Goal: Check status: Check status

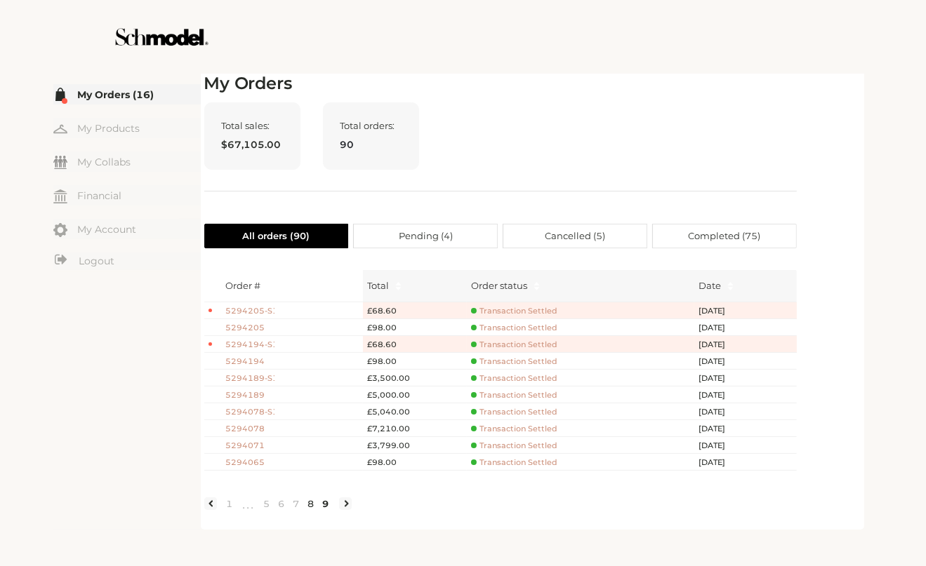
click at [312, 510] on link "8" at bounding box center [311, 504] width 15 height 13
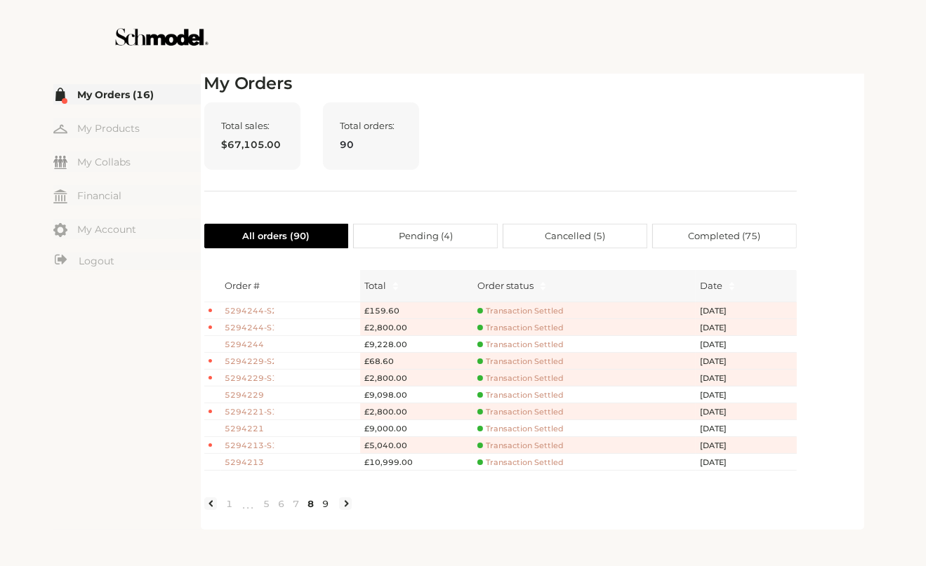
click at [325, 510] on link "9" at bounding box center [326, 504] width 15 height 13
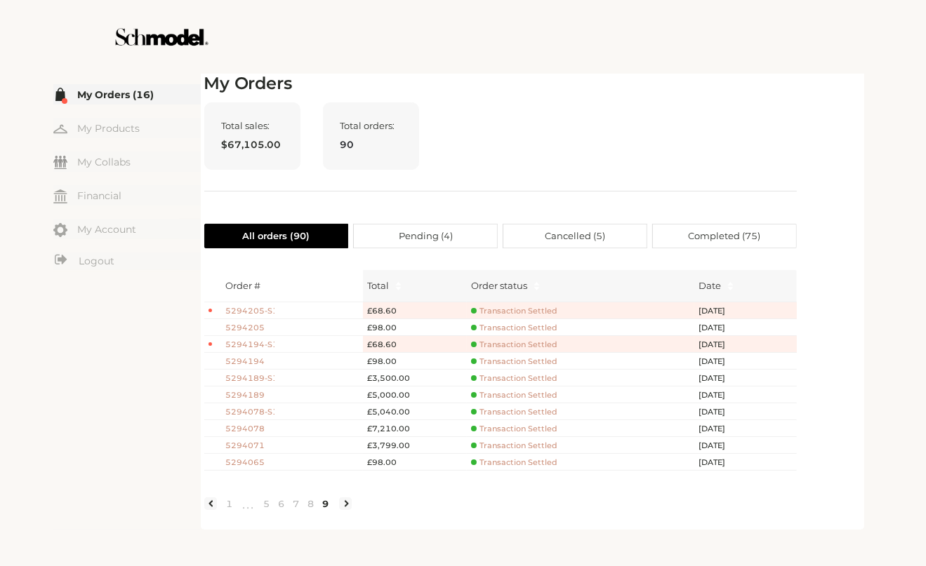
click at [253, 360] on span "5294194" at bounding box center [249, 362] width 49 height 12
click at [253, 357] on span "5294194" at bounding box center [249, 362] width 49 height 12
click at [256, 513] on span "•••" at bounding box center [248, 504] width 22 height 17
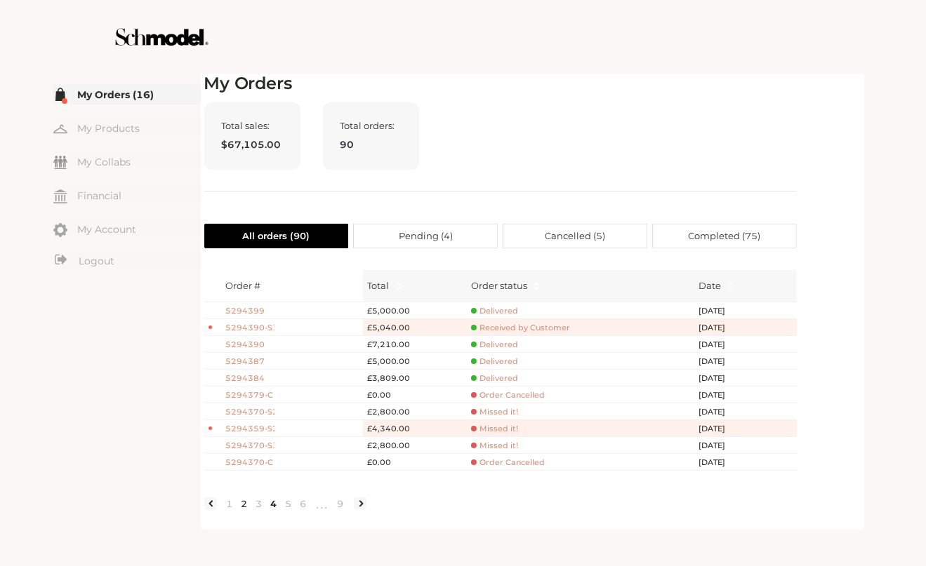
click at [246, 510] on link "2" at bounding box center [244, 504] width 15 height 13
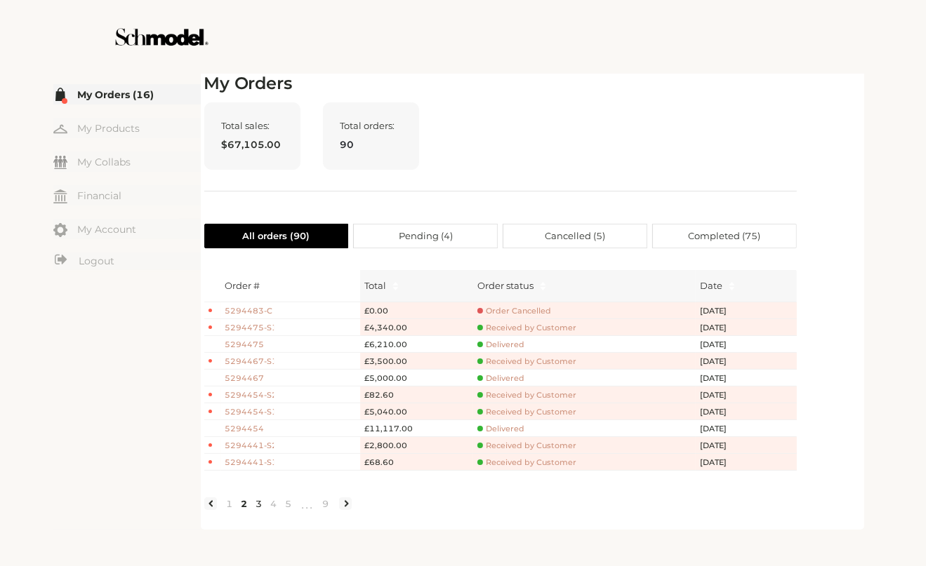
click at [259, 510] on link "3" at bounding box center [259, 504] width 15 height 13
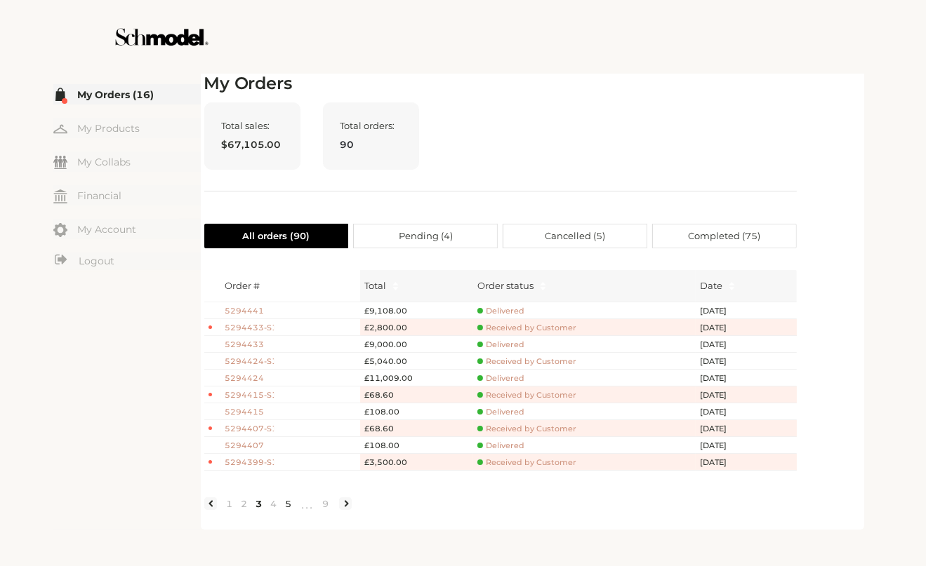
click at [293, 510] on link "5" at bounding box center [288, 504] width 15 height 13
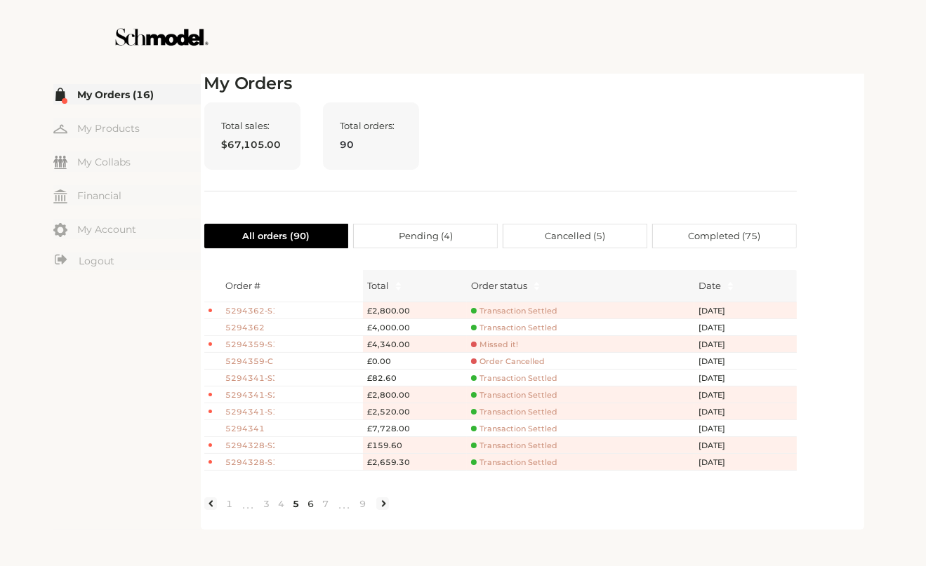
click at [311, 510] on link "6" at bounding box center [311, 504] width 15 height 13
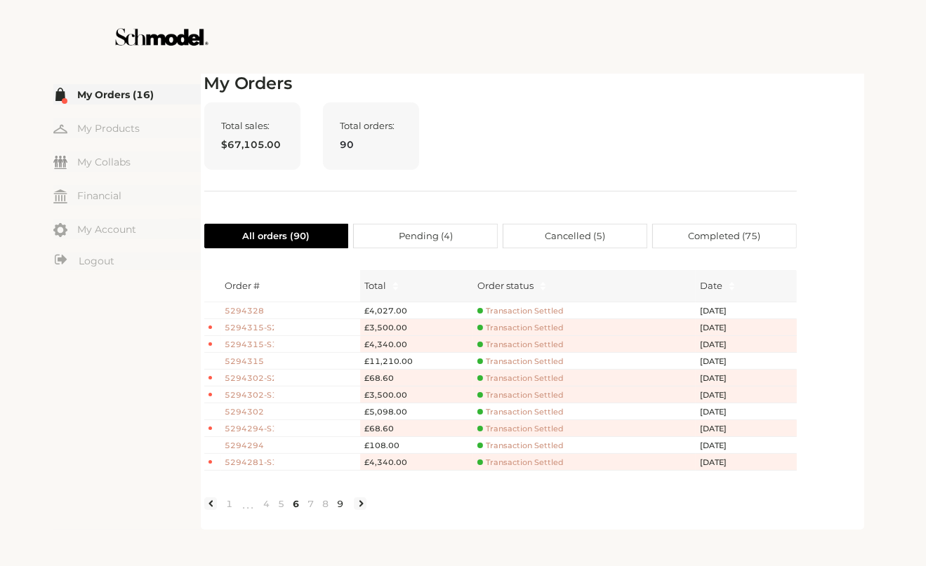
click at [331, 510] on link "8" at bounding box center [326, 504] width 15 height 13
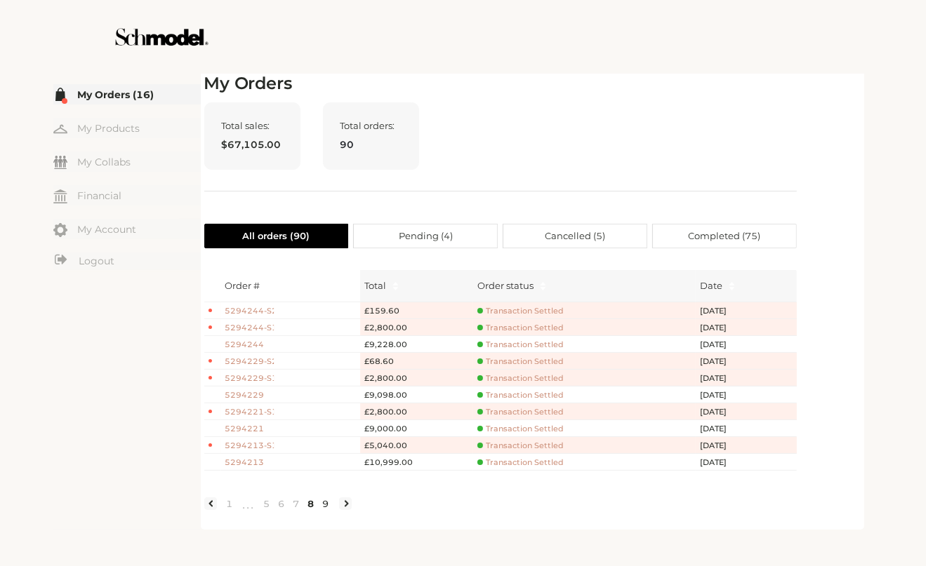
click at [328, 510] on link "9" at bounding box center [326, 504] width 15 height 13
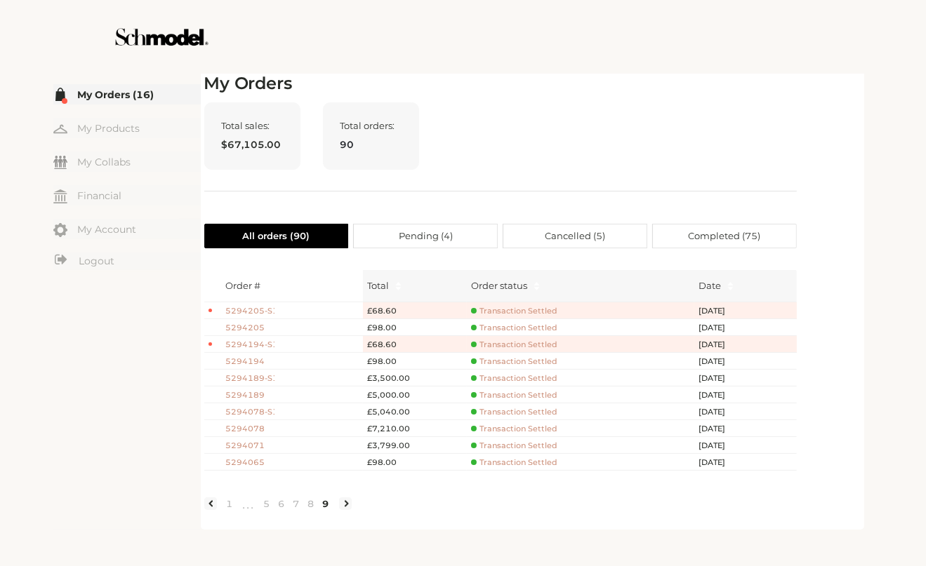
click at [253, 326] on span "5294205" at bounding box center [249, 328] width 49 height 12
